Goal: Task Accomplishment & Management: Complete application form

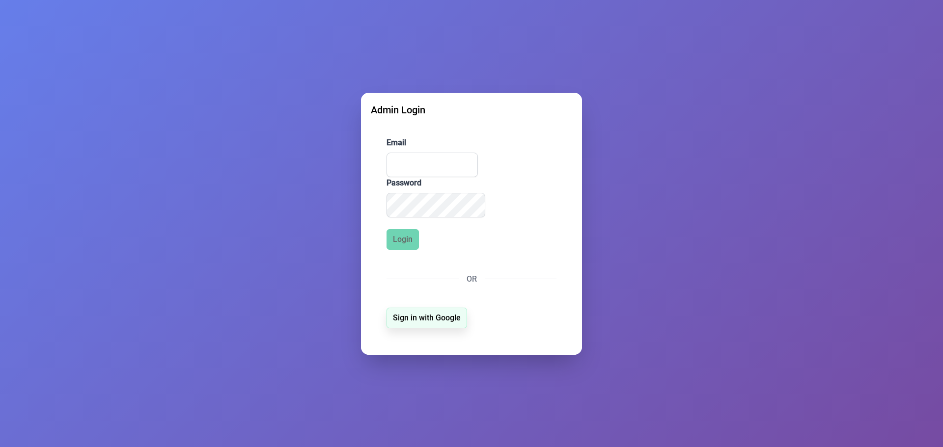
click at [407, 320] on span "Sign in with Google" at bounding box center [427, 318] width 68 height 12
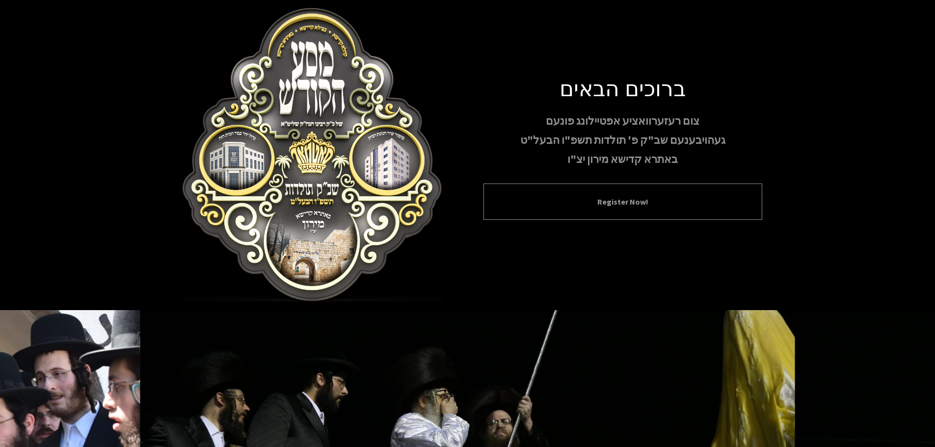
click at [632, 206] on button "Register Now!" at bounding box center [623, 202] width 254 height 12
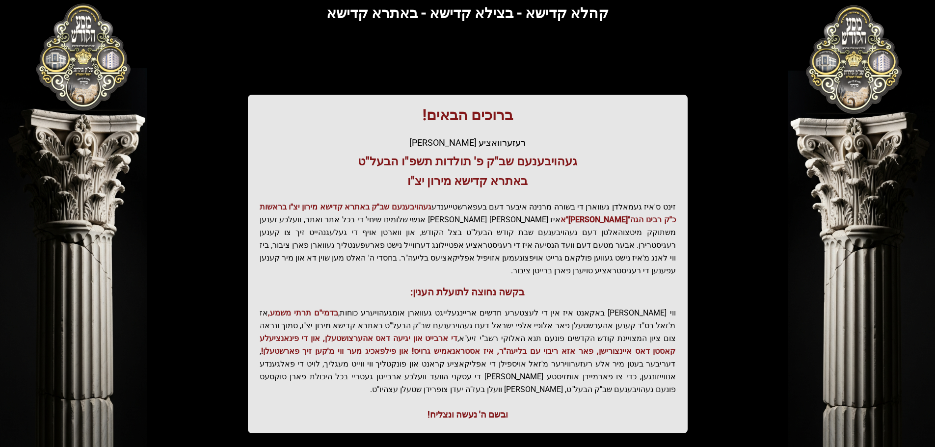
scroll to position [121, 0]
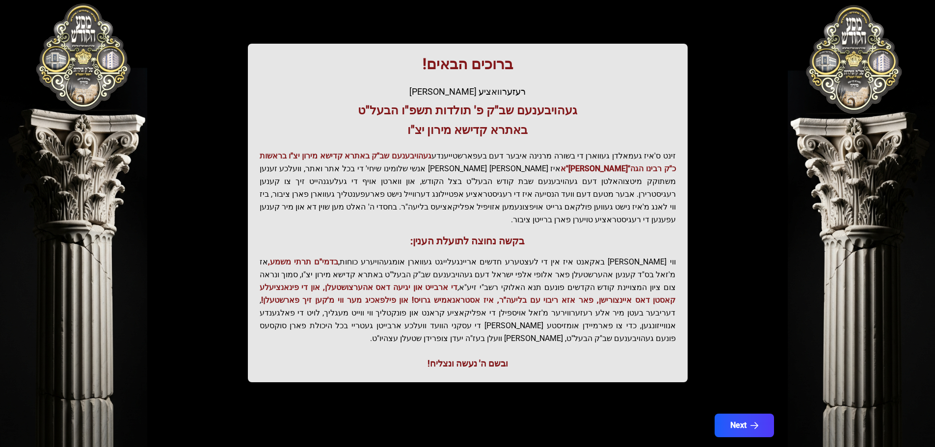
click at [759, 415] on div "Next" at bounding box center [468, 431] width 628 height 35
click at [755, 422] on icon "button" at bounding box center [755, 426] width 8 height 8
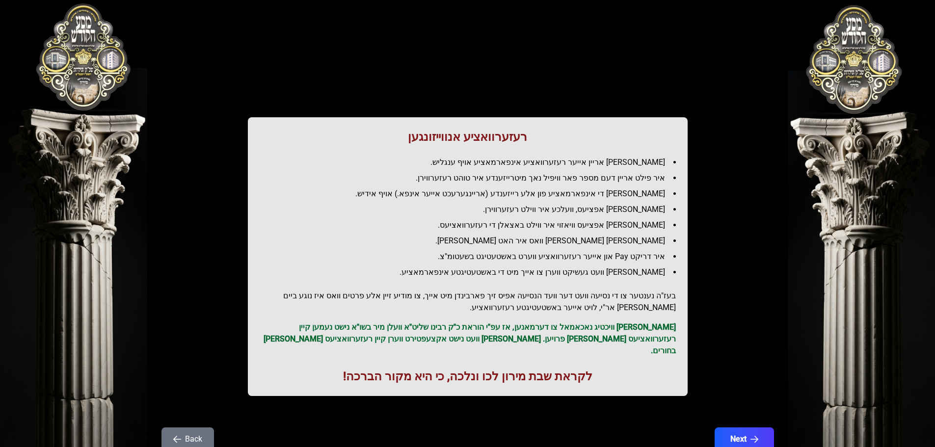
scroll to position [0, 0]
click at [754, 433] on button "Next" at bounding box center [744, 440] width 62 height 25
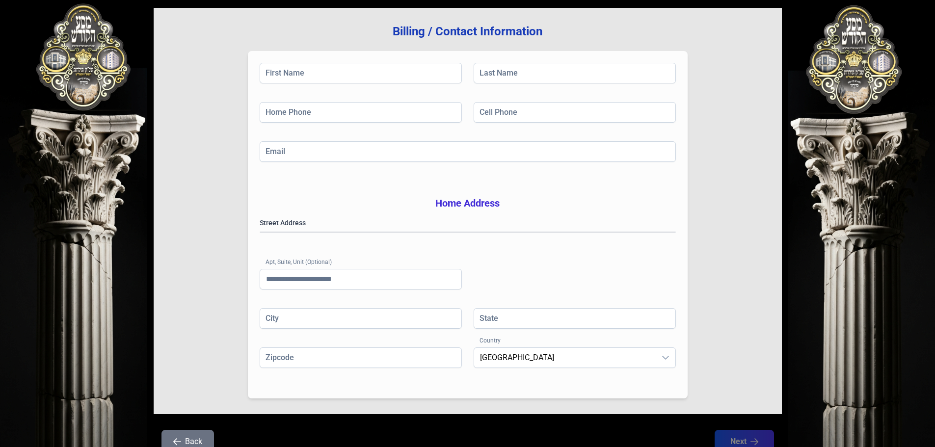
scroll to position [161, 0]
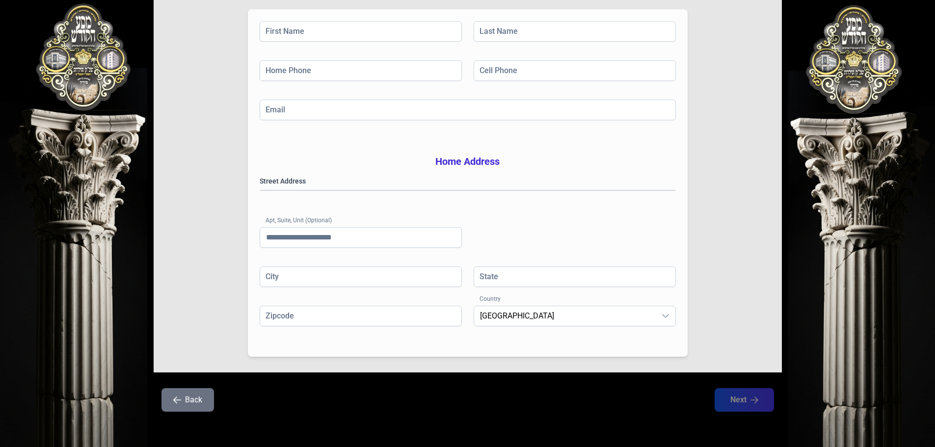
click at [188, 404] on button "Back" at bounding box center [188, 400] width 53 height 24
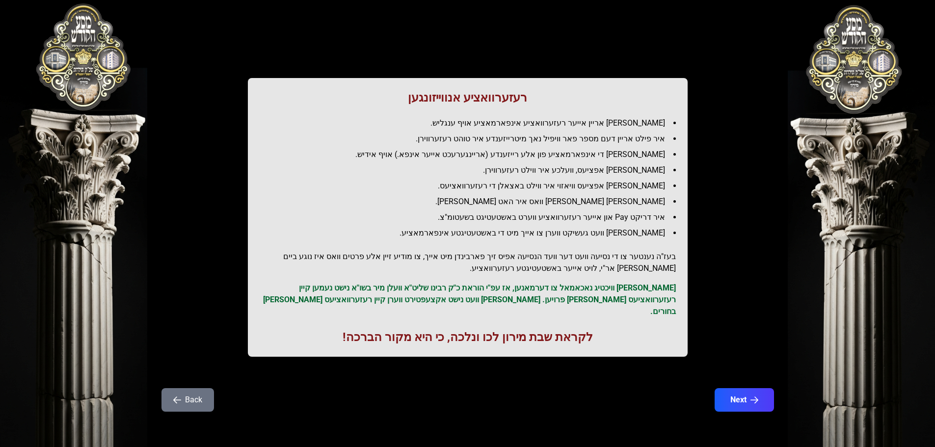
scroll to position [0, 0]
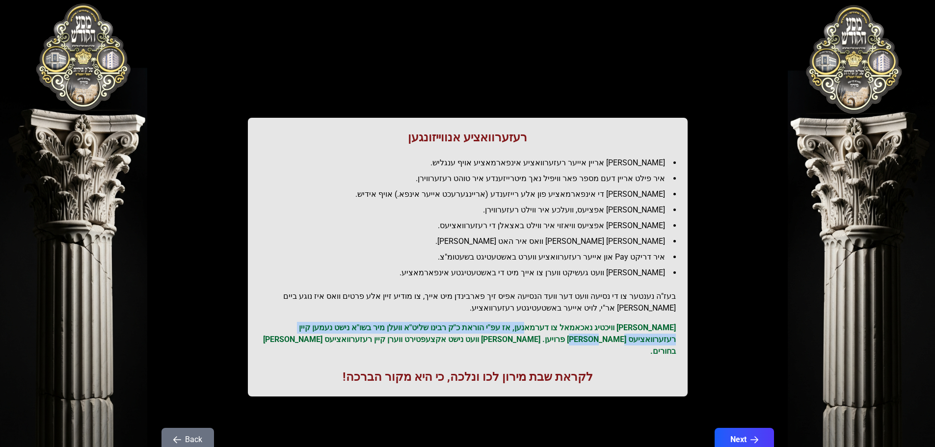
drag, startPoint x: 549, startPoint y: 327, endPoint x: 659, endPoint y: 341, distance: 110.4
click at [656, 341] on p "ס'איז וויכטיג נאכאמאל צו דערמאנען, אז עפ"י הוראת כ"ק רבינו שליט"א וועלן מיר בשו…" at bounding box center [468, 339] width 416 height 35
copy p "עפ"י הוראת כ"ק רבינו שליט"א וועלן מיר בשו"א נישט נעמען קיין רעזערוואציעס פאר קי…"
